Goal: Information Seeking & Learning: Learn about a topic

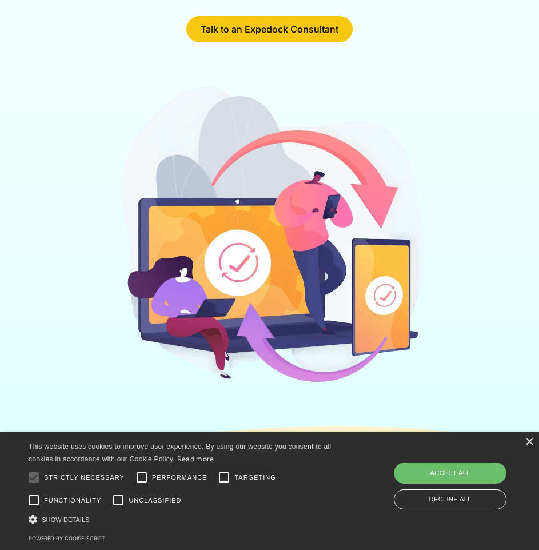
scroll to position [286, 0]
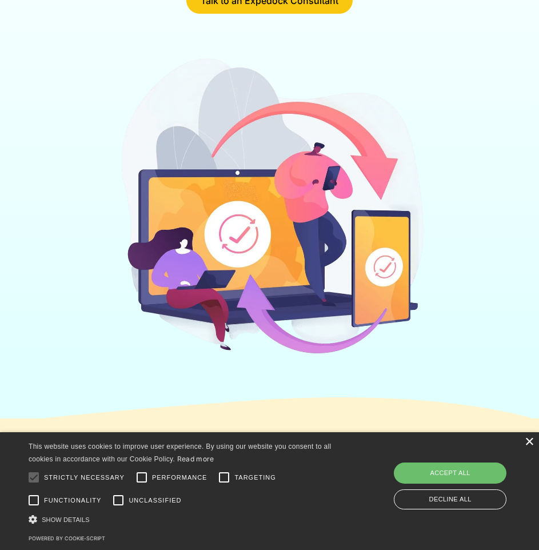
click at [531, 443] on div "×" at bounding box center [529, 442] width 9 height 9
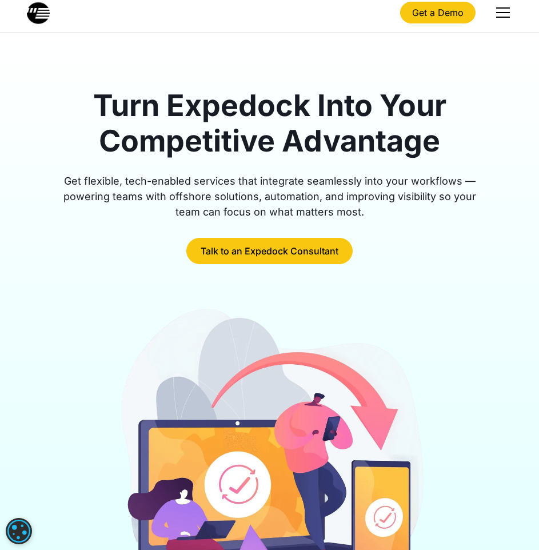
scroll to position [0, 0]
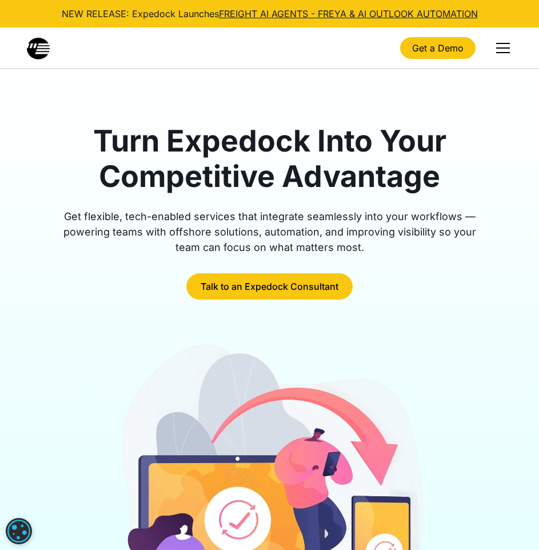
click at [493, 48] on div "menu" at bounding box center [502, 47] width 27 height 27
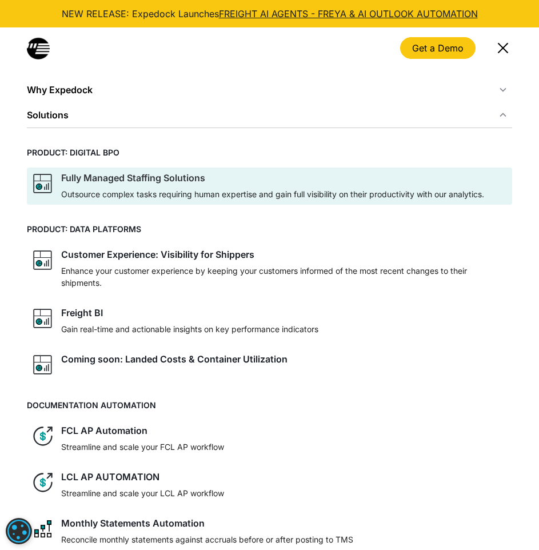
click at [94, 181] on div "Fully Managed Staffing Solutions" at bounding box center [133, 177] width 144 height 11
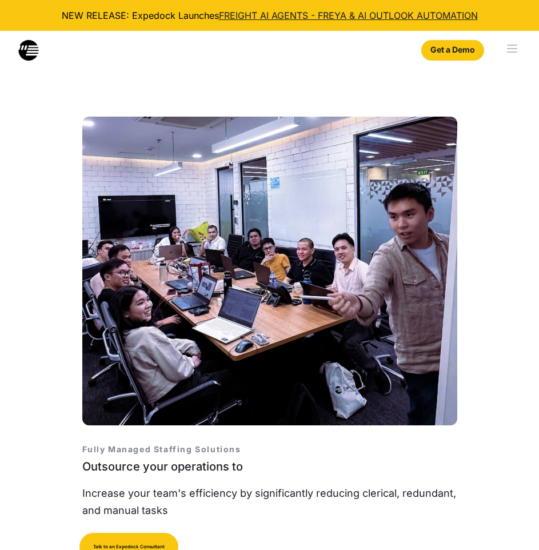
select select
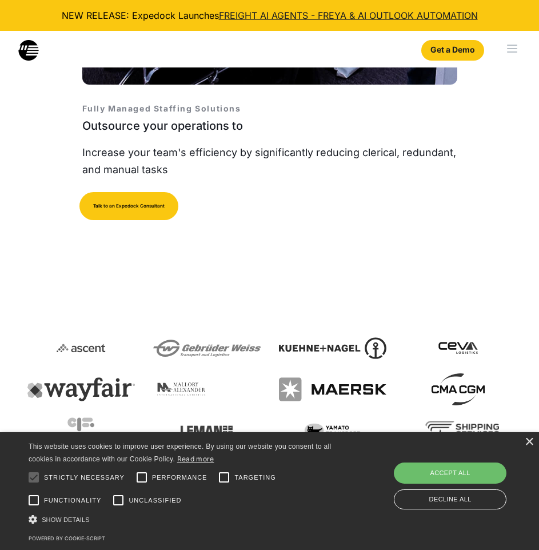
scroll to position [343, 0]
